Goal: Task Accomplishment & Management: Complete application form

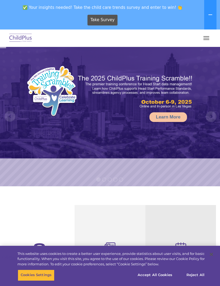
select select "MEDIUM"
click at [207, 40] on button "button" at bounding box center [206, 38] width 11 height 9
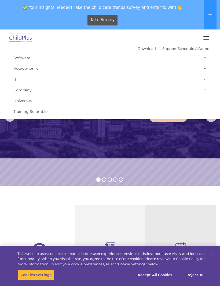
click at [208, 40] on span "button" at bounding box center [206, 39] width 6 height 1
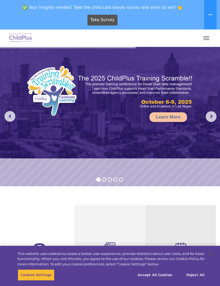
click at [209, 36] on span "button" at bounding box center [206, 36] width 6 height 1
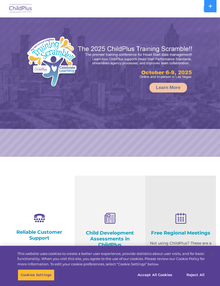
select select "MEDIUM"
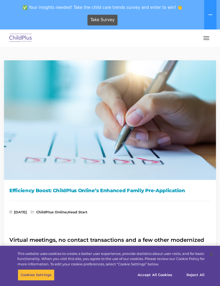
click at [207, 40] on span "button" at bounding box center [206, 39] width 6 height 1
